Goal: Find specific page/section: Find specific page/section

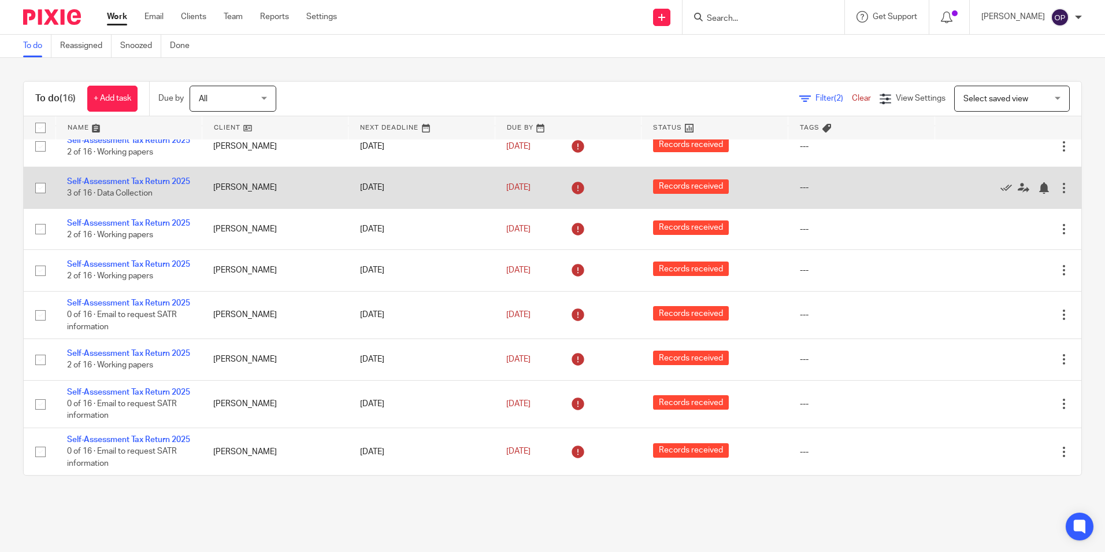
scroll to position [472, 0]
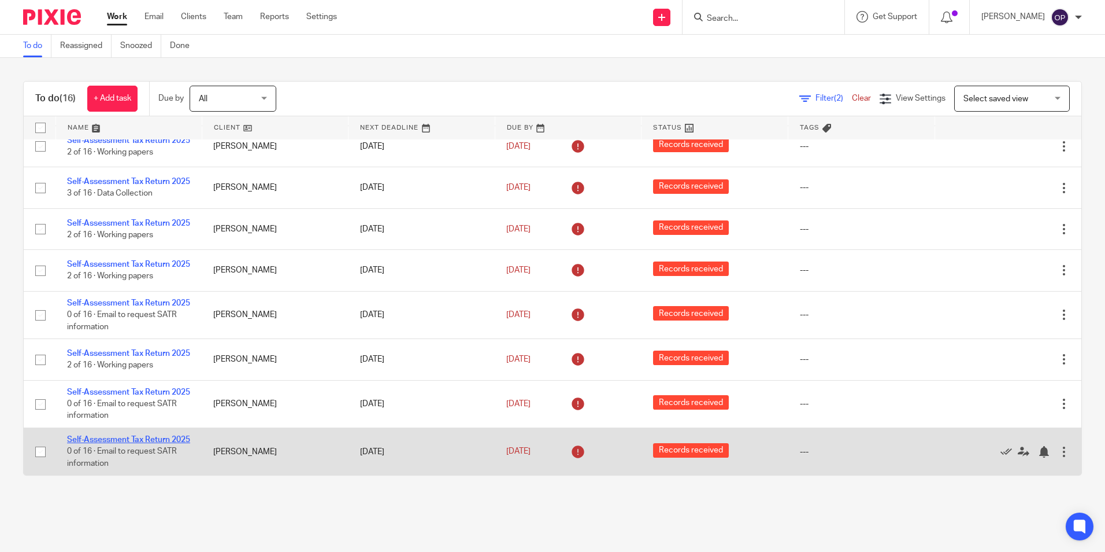
click at [146, 435] on link "Self-Assessment Tax Return 2025" at bounding box center [128, 439] width 123 height 8
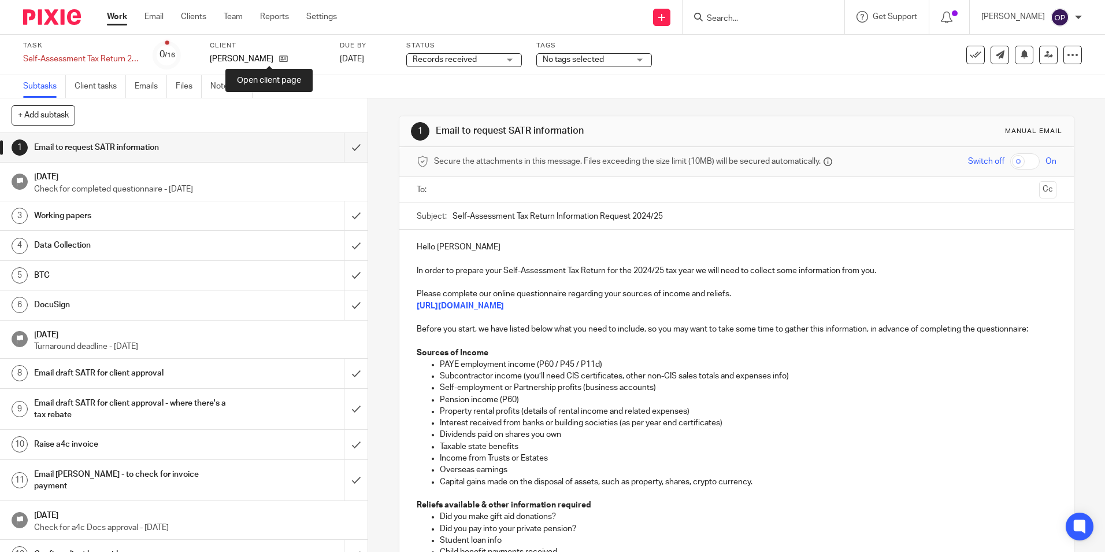
drag, startPoint x: 269, startPoint y: 59, endPoint x: 279, endPoint y: 39, distance: 22.0
